Goal: Task Accomplishment & Management: Use online tool/utility

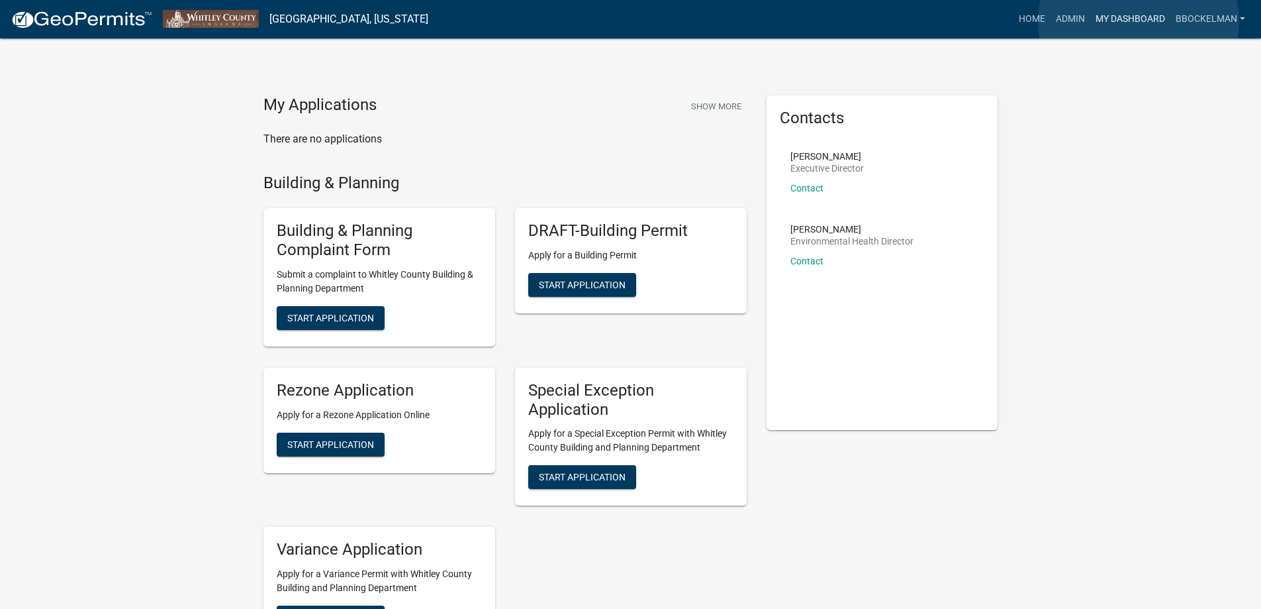
click at [1139, 21] on link "My Dashboard" at bounding box center [1131, 19] width 80 height 25
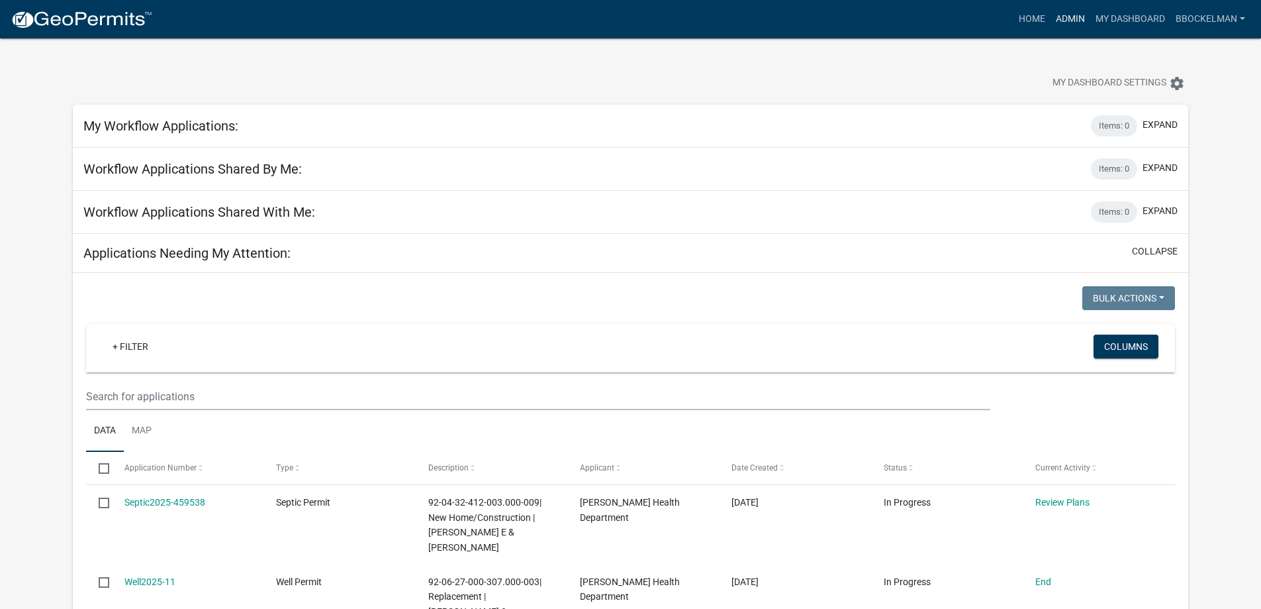
click at [1072, 12] on link "Admin" at bounding box center [1071, 19] width 40 height 25
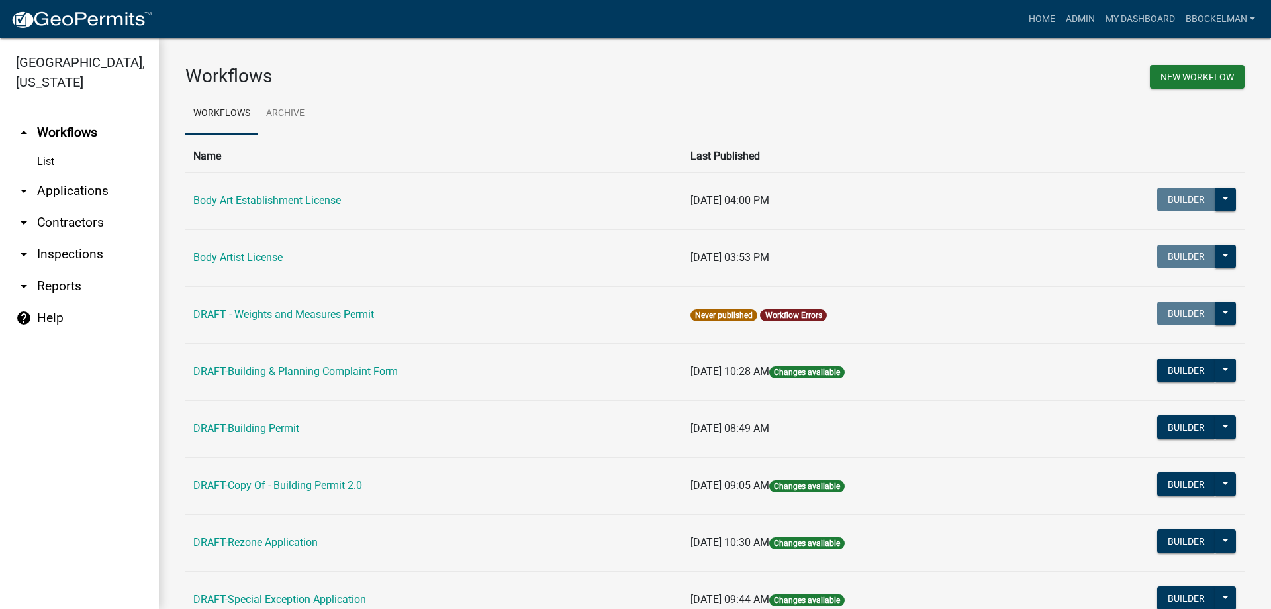
click at [52, 189] on link "arrow_drop_down Applications" at bounding box center [79, 191] width 159 height 32
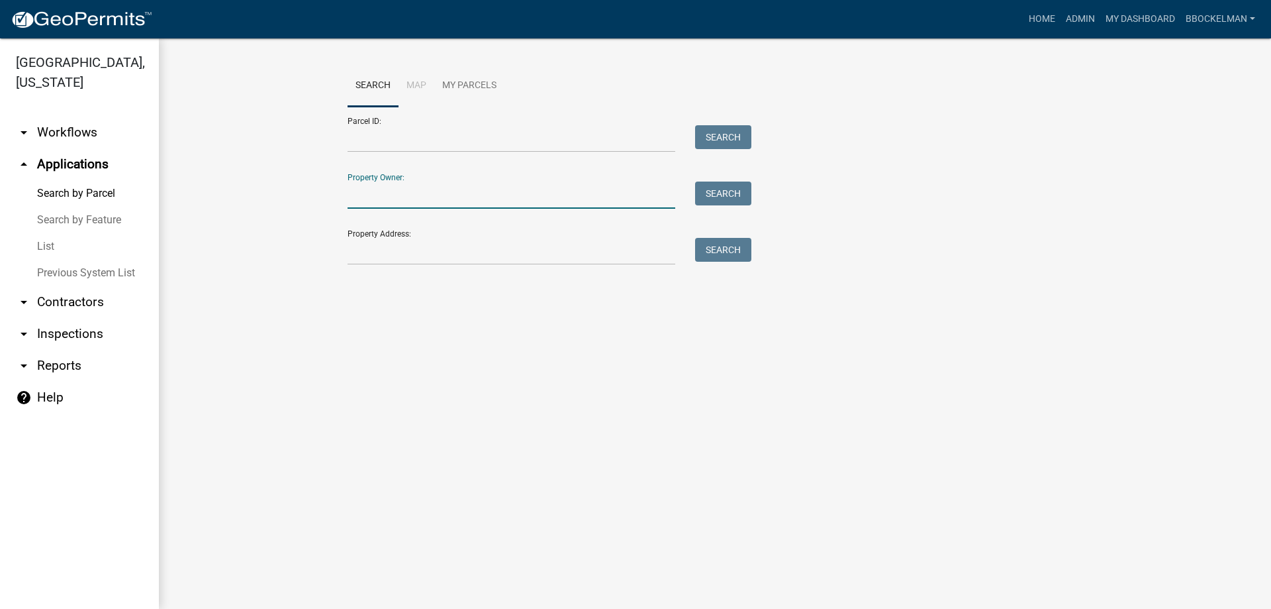
click at [399, 198] on input "Property Owner:" at bounding box center [512, 194] width 328 height 27
type input "[PERSON_NAME]"
click at [724, 195] on button "Search" at bounding box center [723, 193] width 56 height 24
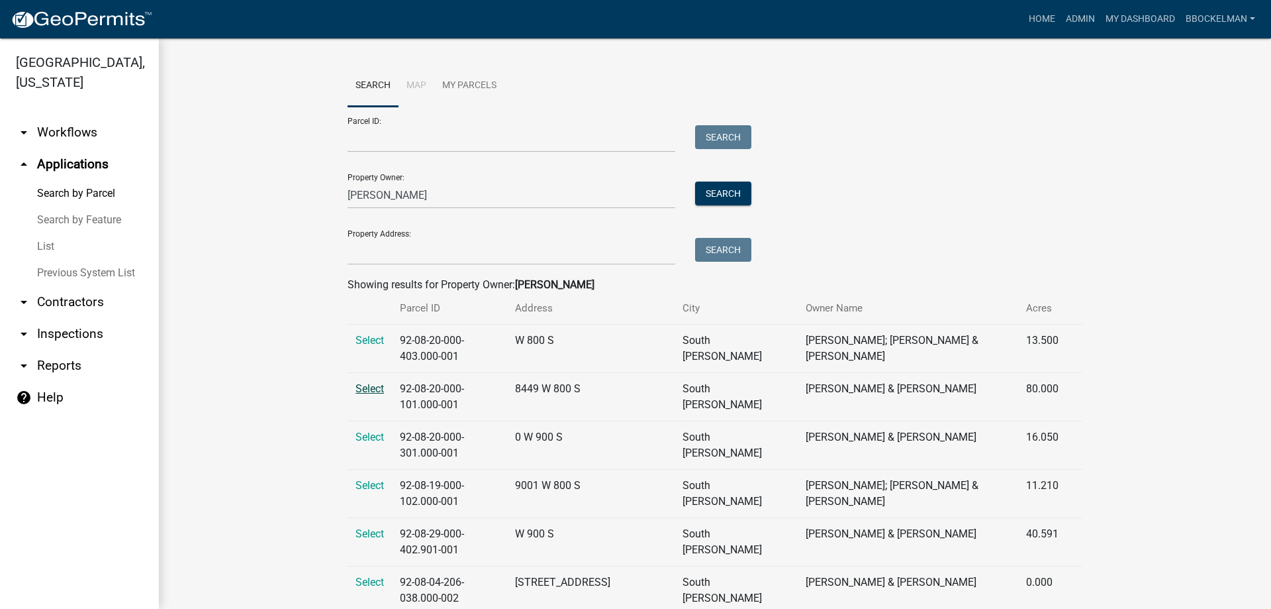
click at [367, 382] on span "Select" at bounding box center [370, 388] width 28 height 13
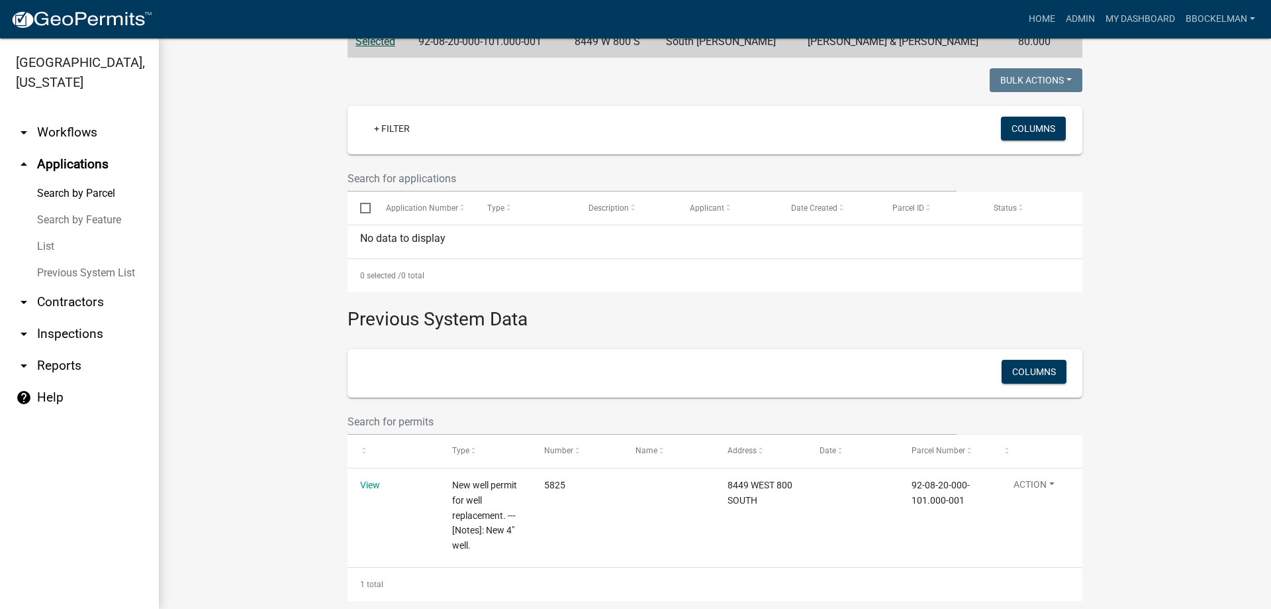
scroll to position [317, 0]
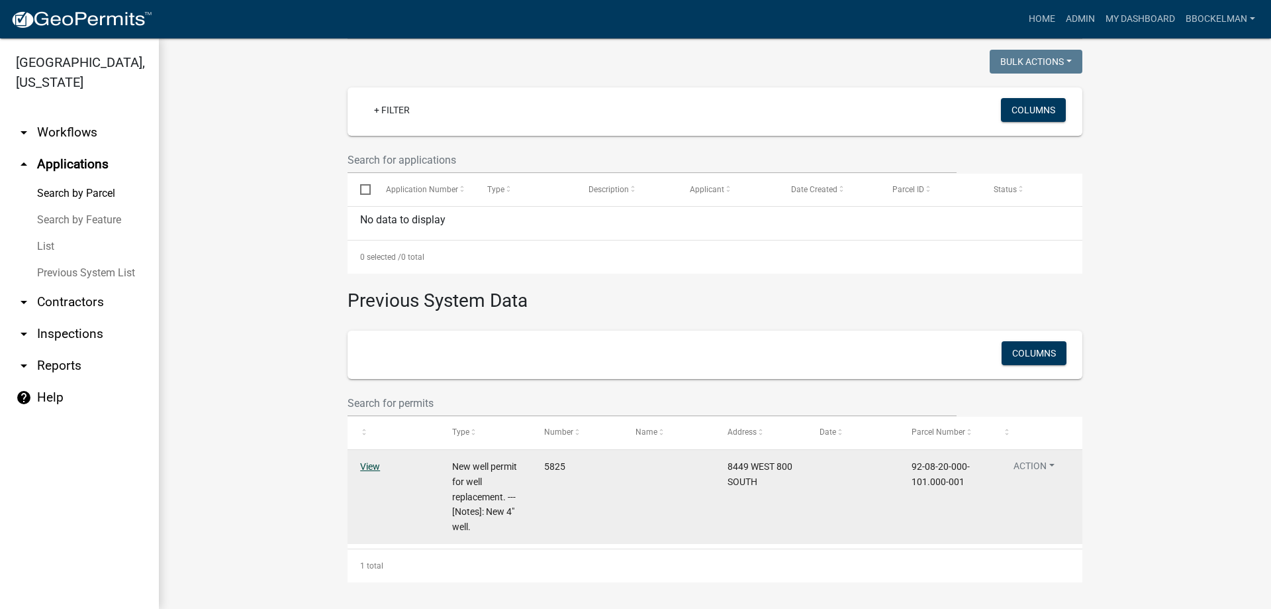
click at [373, 463] on link "View" at bounding box center [370, 466] width 20 height 11
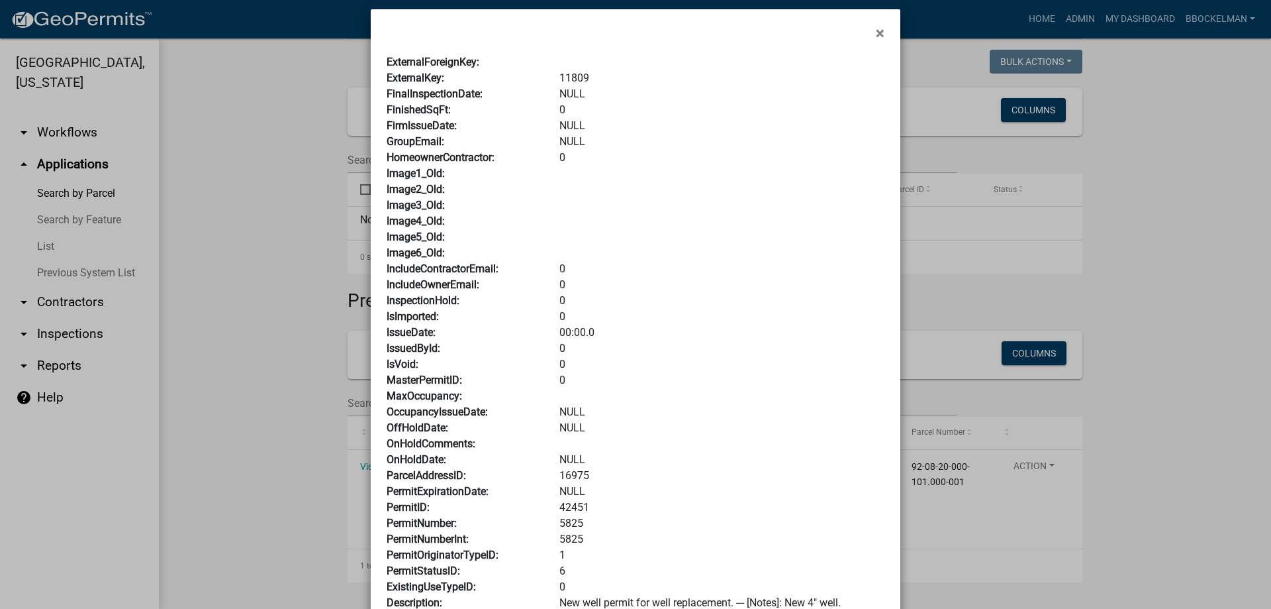
scroll to position [0, 0]
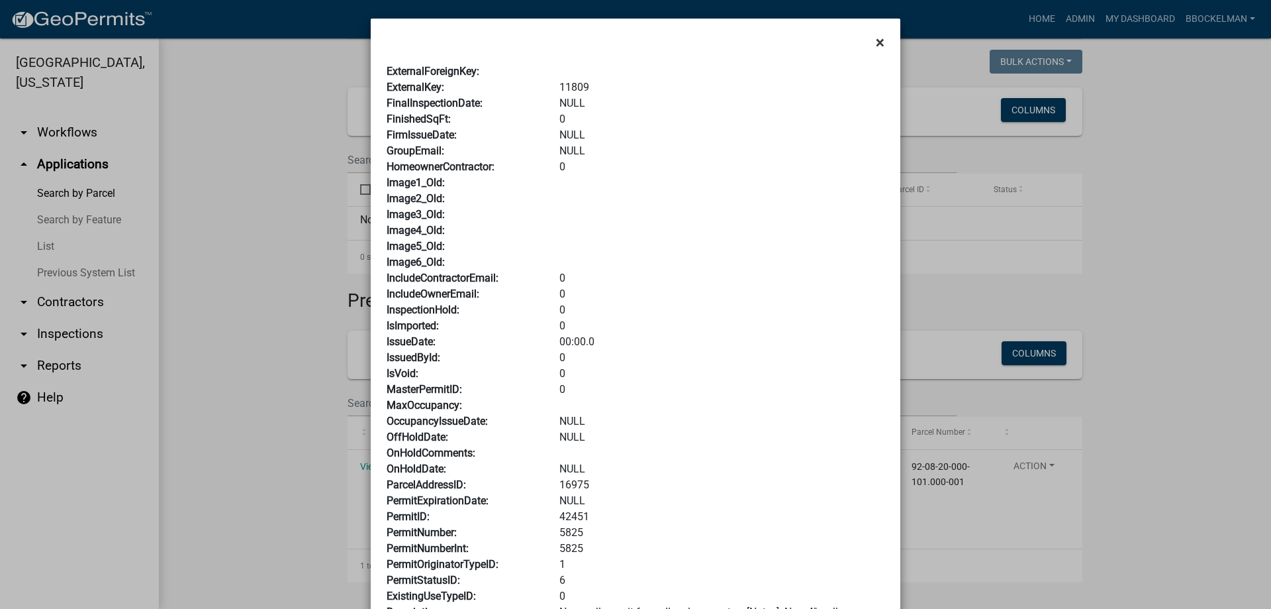
click at [876, 46] on span "×" at bounding box center [880, 42] width 9 height 19
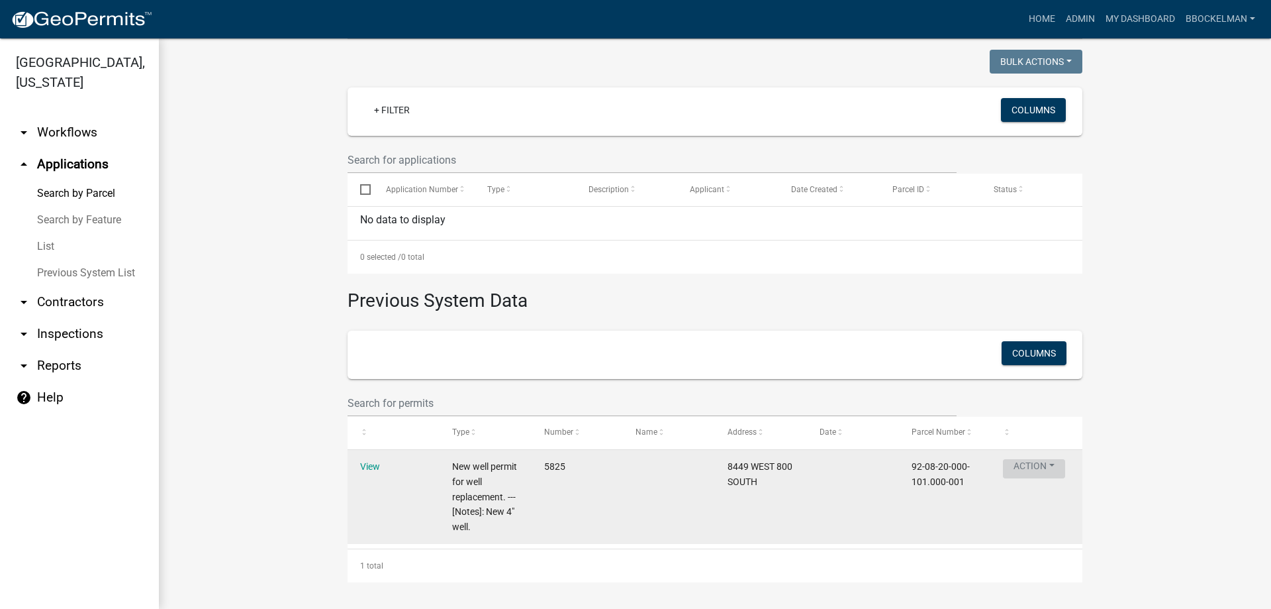
click at [1051, 466] on button "Action" at bounding box center [1034, 468] width 62 height 19
click at [366, 465] on link "View" at bounding box center [370, 466] width 20 height 11
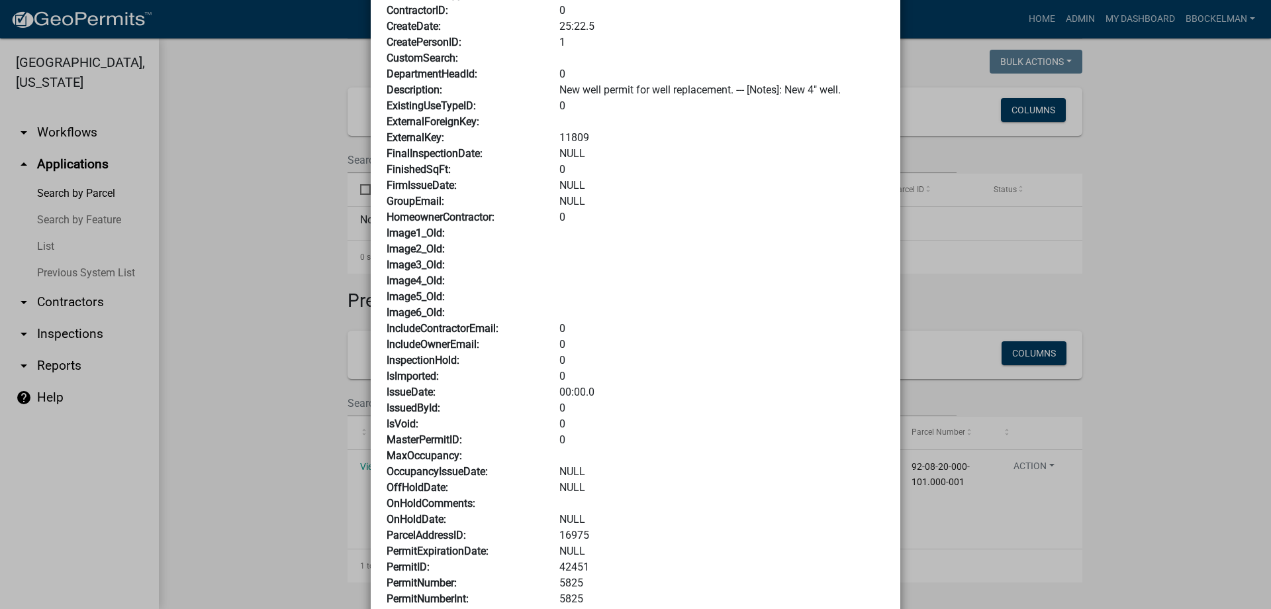
scroll to position [596, 0]
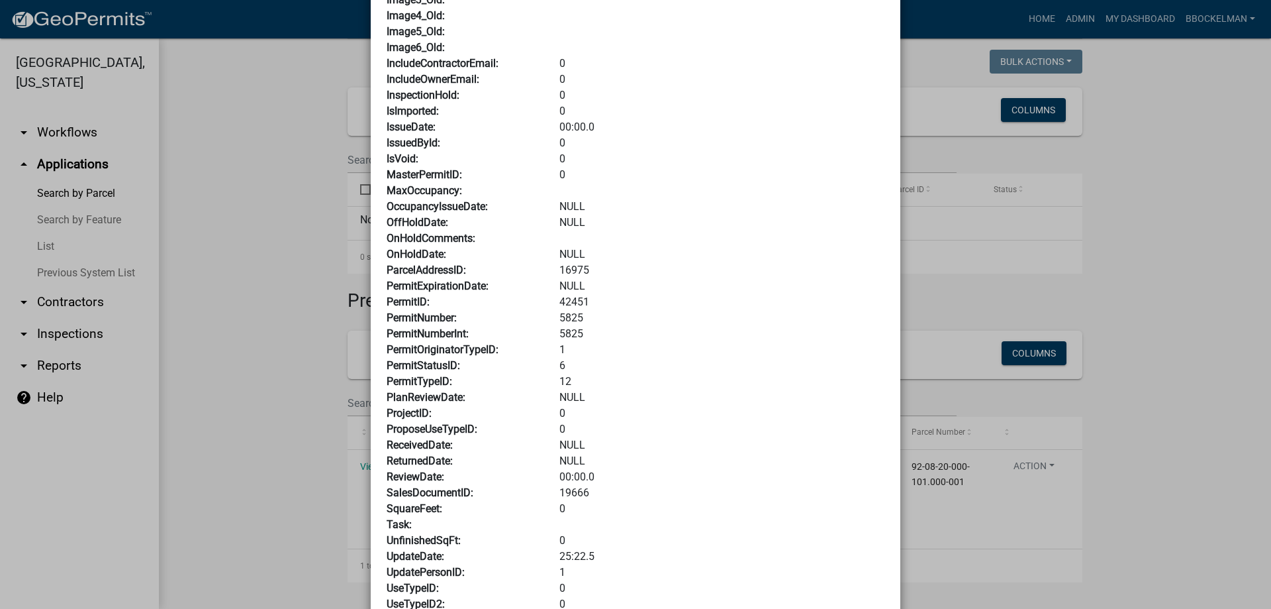
click at [256, 193] on ngb-modal-window "× Applicant1: ApplicantAddress: NULL ApplicantCity: NULL ApplicantEmail: Applic…" at bounding box center [635, 304] width 1271 height 609
